Goal: Task Accomplishment & Management: Manage account settings

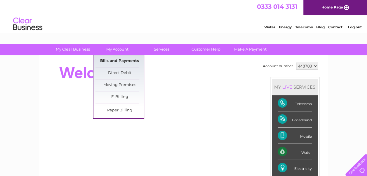
click at [120, 63] on link "Bills and Payments" at bounding box center [120, 61] width 48 height 12
click at [133, 63] on link "Bills and Payments" at bounding box center [120, 61] width 48 height 12
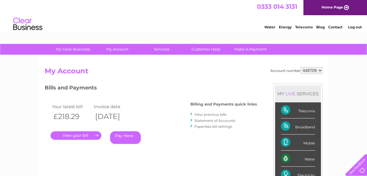
click at [225, 115] on link "View previous bills" at bounding box center [211, 114] width 32 height 4
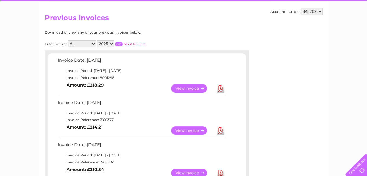
scroll to position [58, 0]
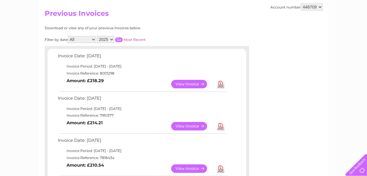
click at [193, 127] on link "View" at bounding box center [192, 126] width 43 height 8
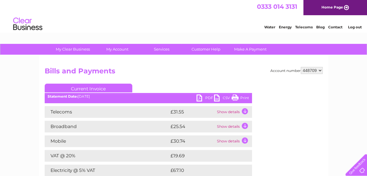
click at [202, 99] on link "PDF" at bounding box center [206, 98] width 18 height 8
